Goal: Task Accomplishment & Management: Complete application form

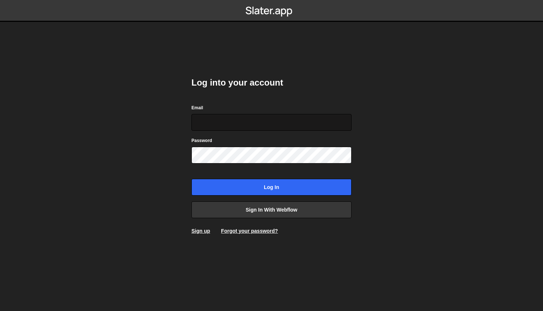
click at [253, 115] on input "Email" at bounding box center [271, 122] width 160 height 17
type input "t"
type input "[PERSON_NAME][EMAIL_ADDRESS][DOMAIN_NAME]"
click at [191, 179] on input "Log in" at bounding box center [271, 187] width 160 height 17
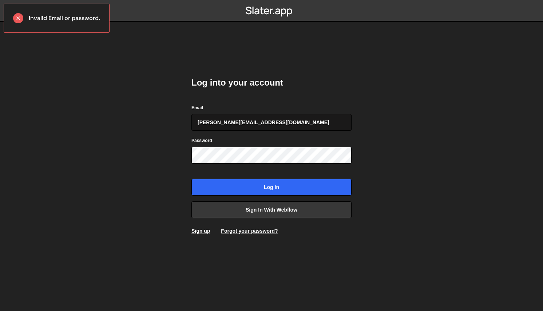
click at [265, 124] on input "[PERSON_NAME][EMAIL_ADDRESS][DOMAIN_NAME]" at bounding box center [271, 122] width 160 height 17
type input "p"
